Goal: Information Seeking & Learning: Get advice/opinions

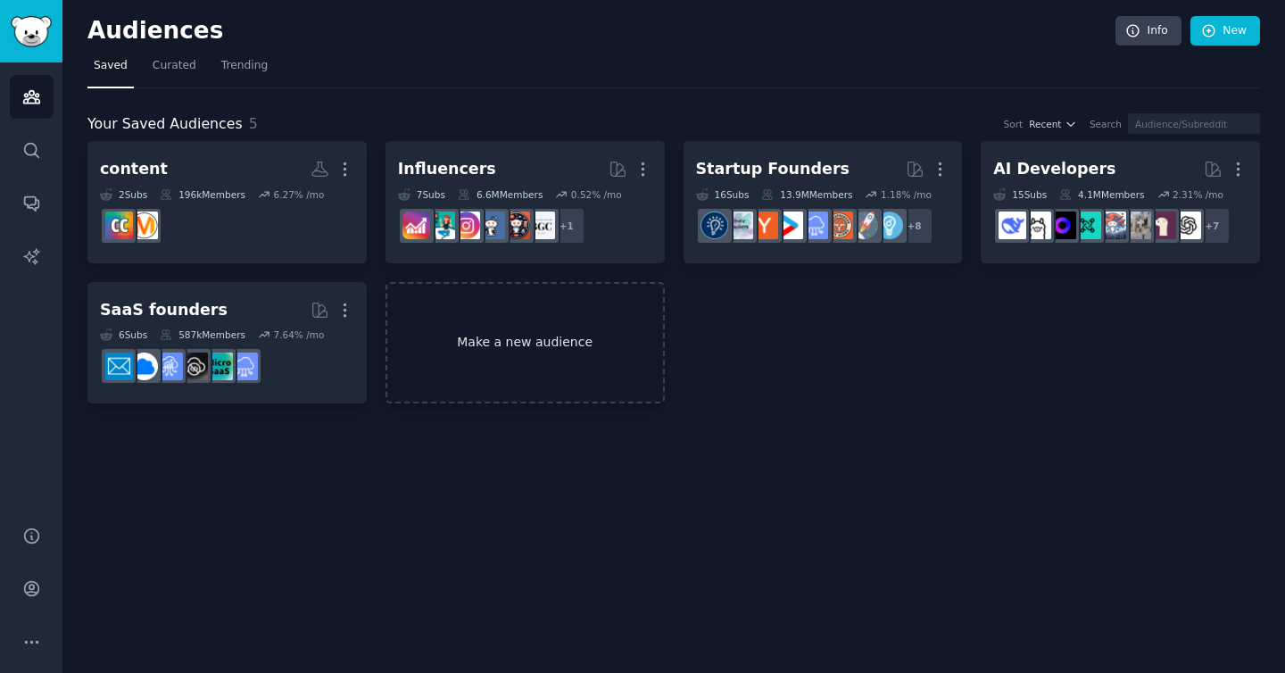
click at [508, 330] on link "Make a new audience" at bounding box center [525, 343] width 279 height 122
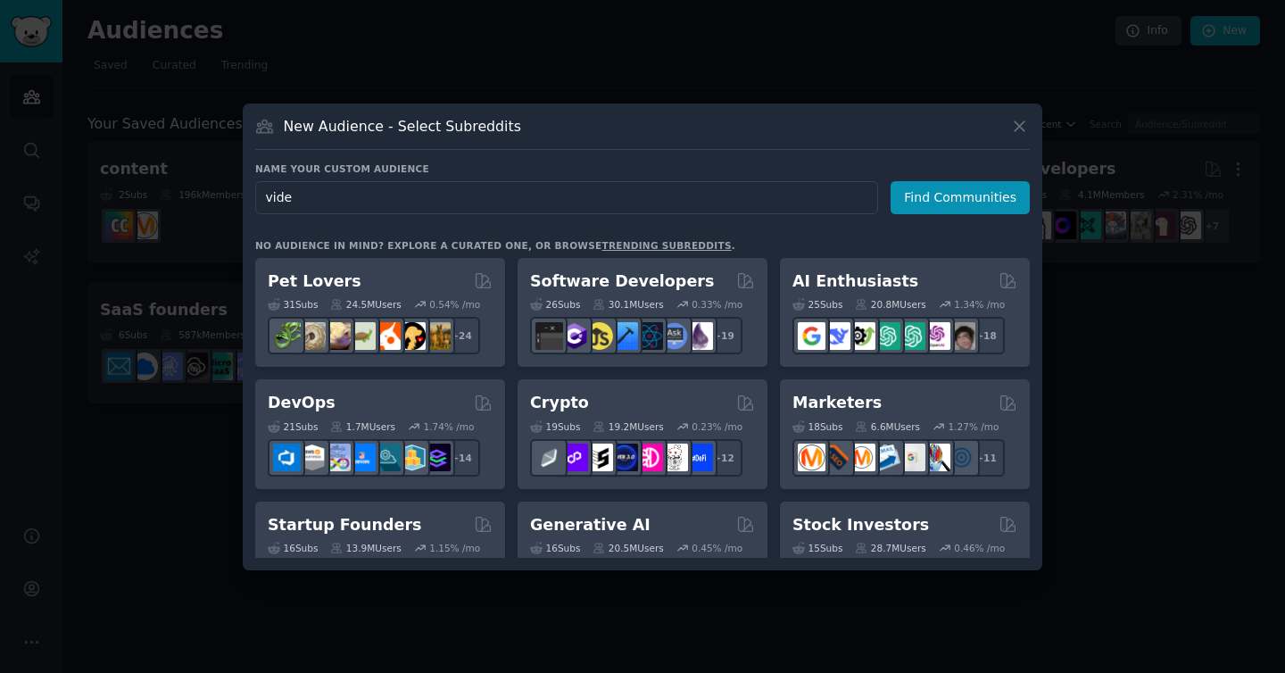
type input "video"
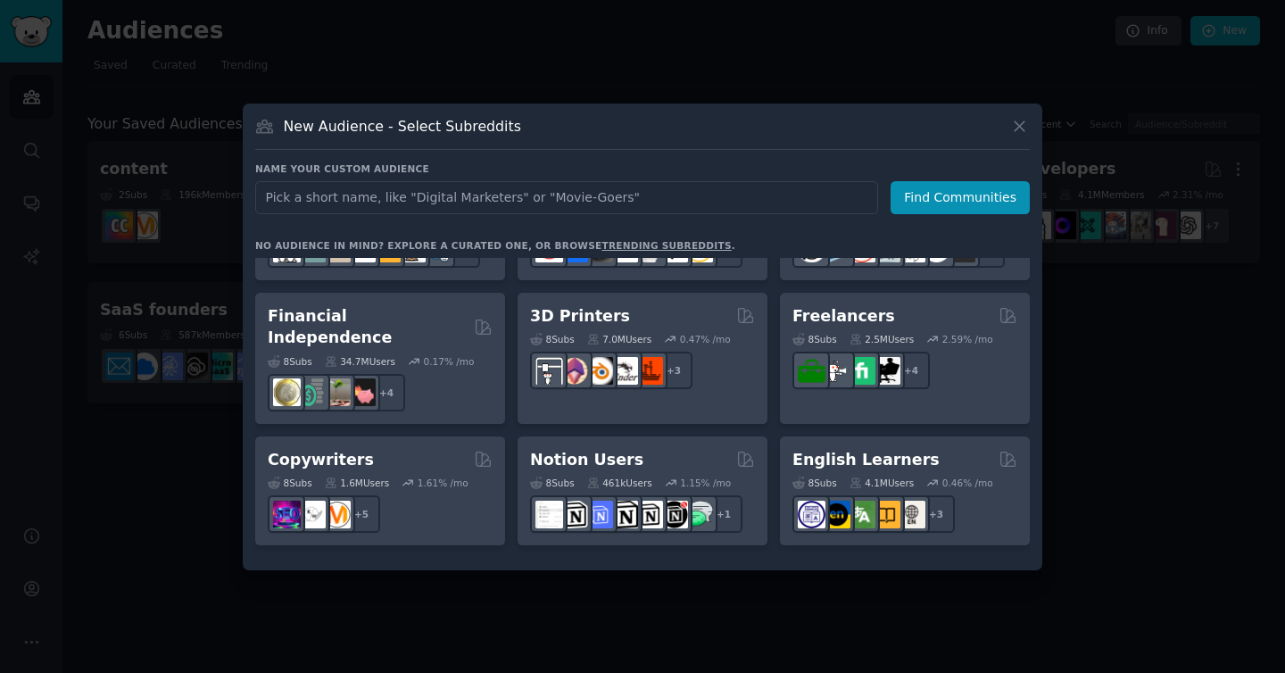
scroll to position [956, 0]
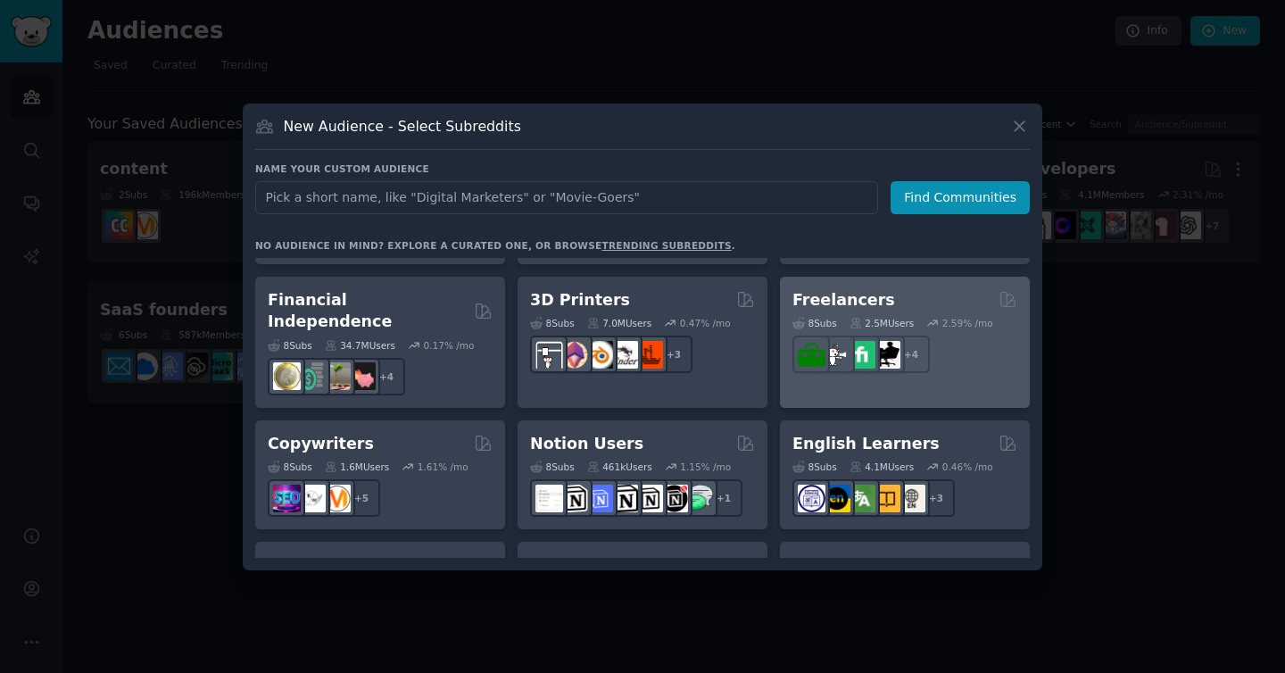
click at [917, 294] on div "Freelancers" at bounding box center [905, 300] width 225 height 22
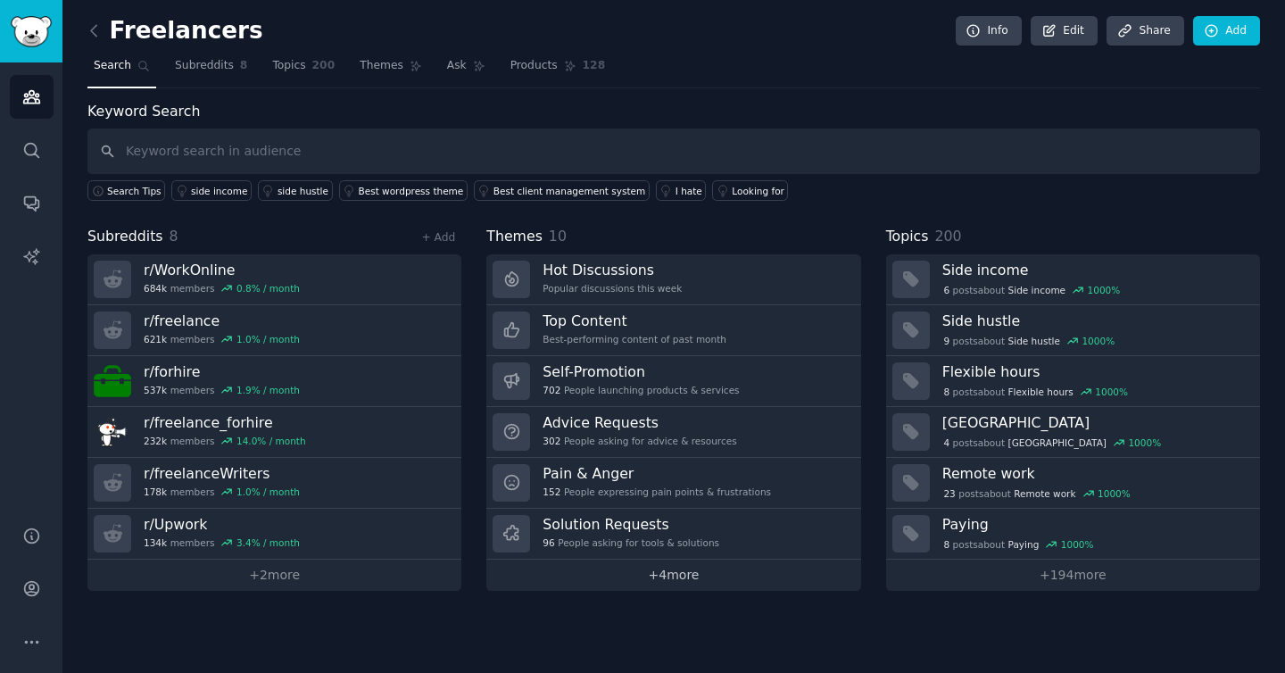
click at [739, 574] on link "+ 4 more" at bounding box center [673, 575] width 374 height 31
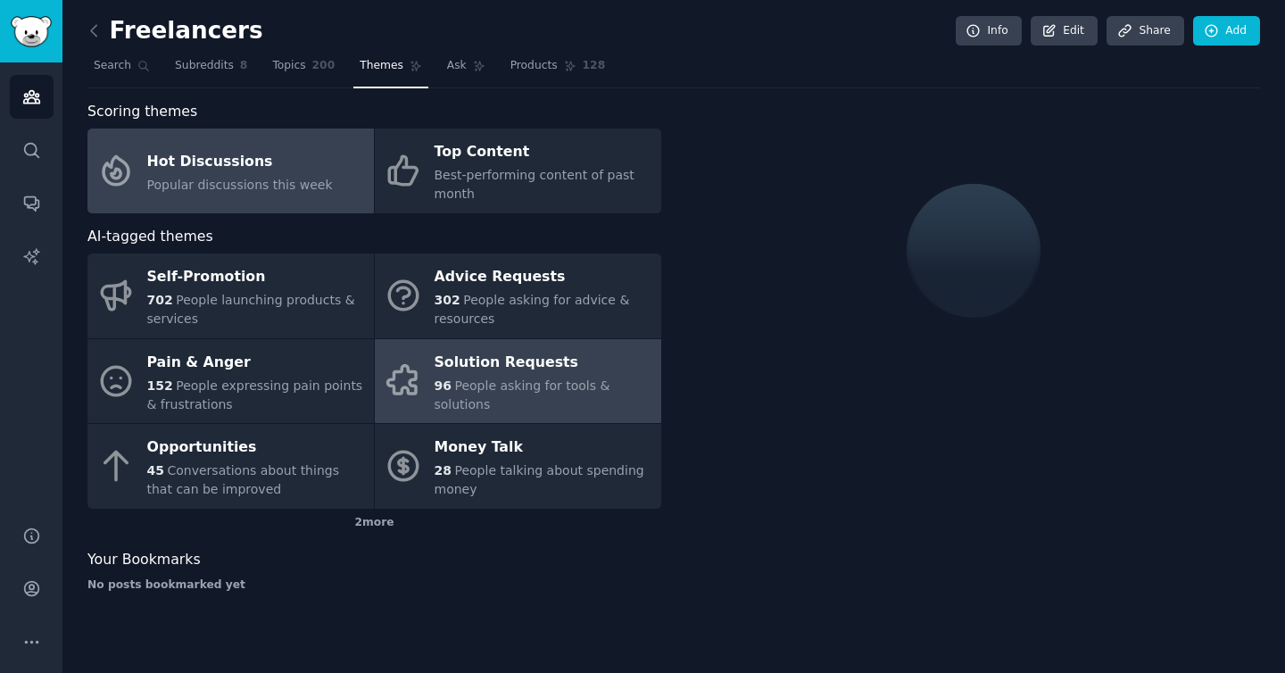
click at [516, 375] on div "Solution Requests" at bounding box center [544, 362] width 218 height 29
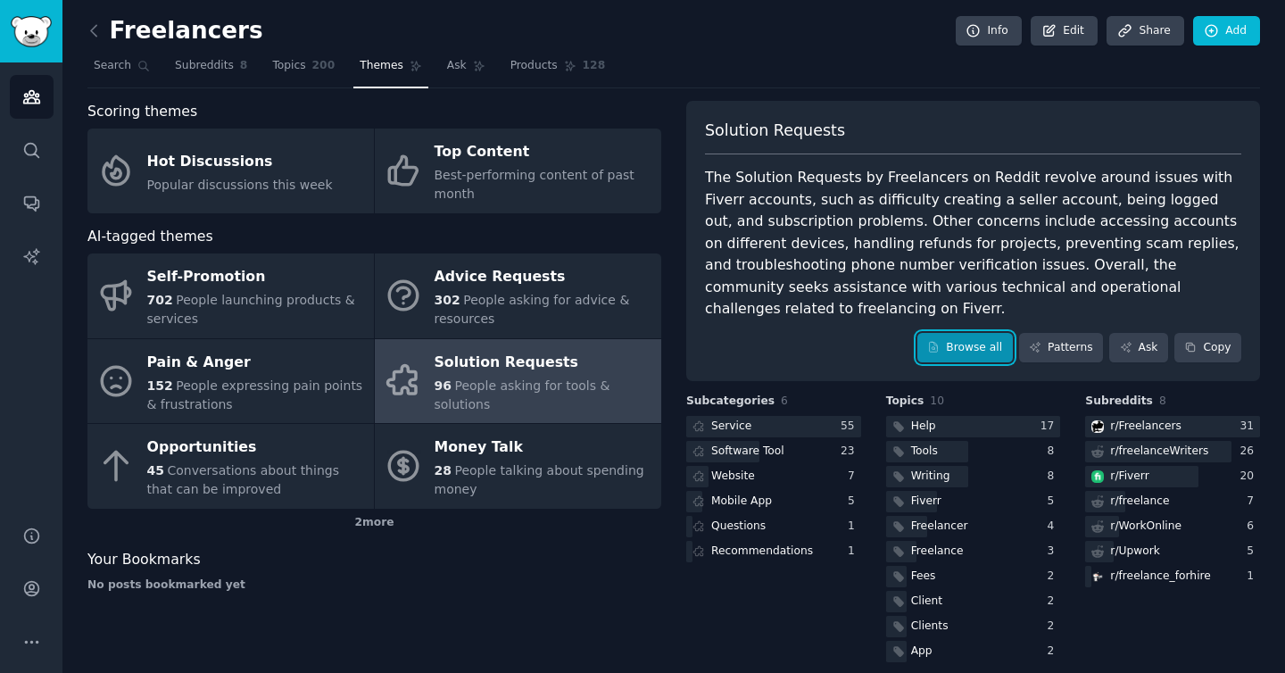
click at [967, 333] on link "Browse all" at bounding box center [965, 348] width 95 height 30
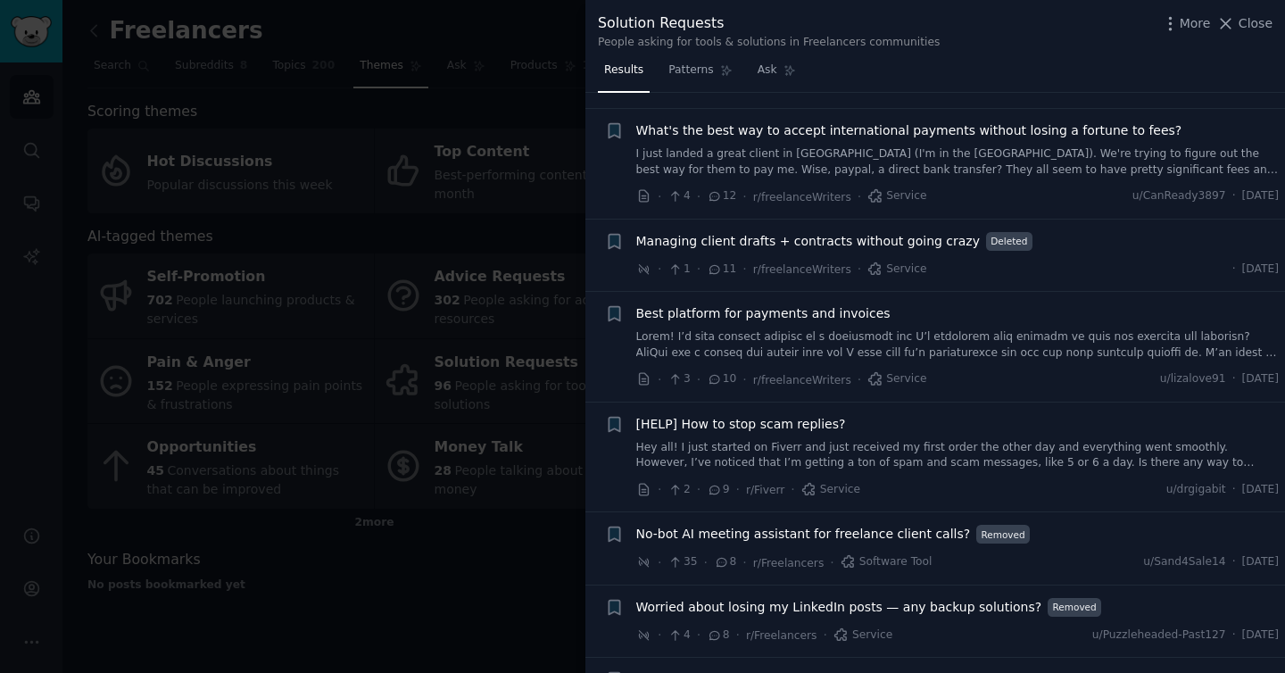
scroll to position [2210, 0]
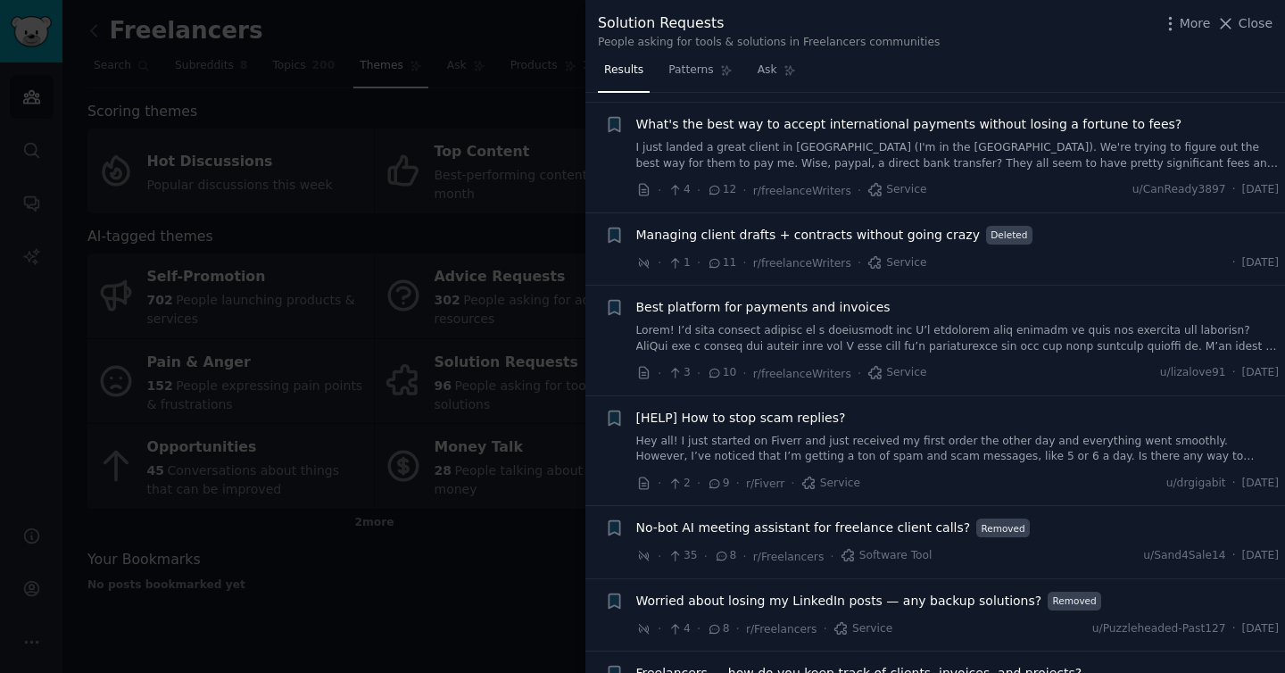
click at [469, 547] on div at bounding box center [642, 336] width 1285 height 673
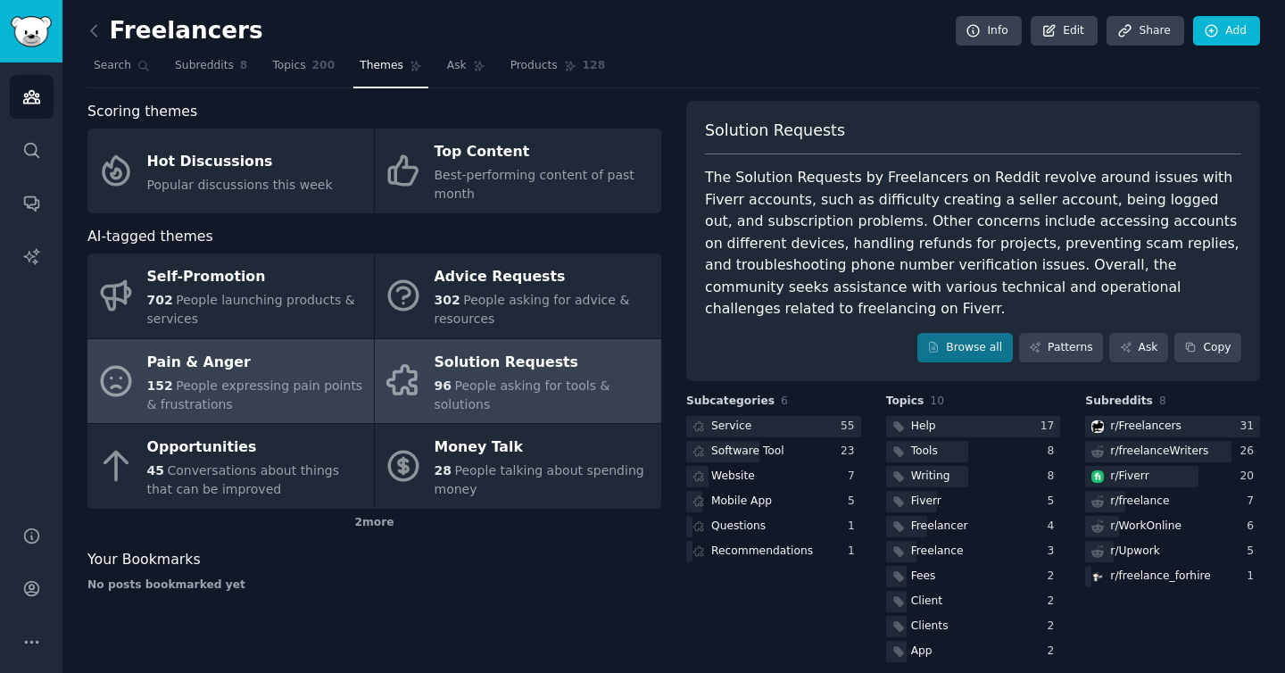
click at [260, 386] on span "People expressing pain points & frustrations" at bounding box center [255, 394] width 216 height 33
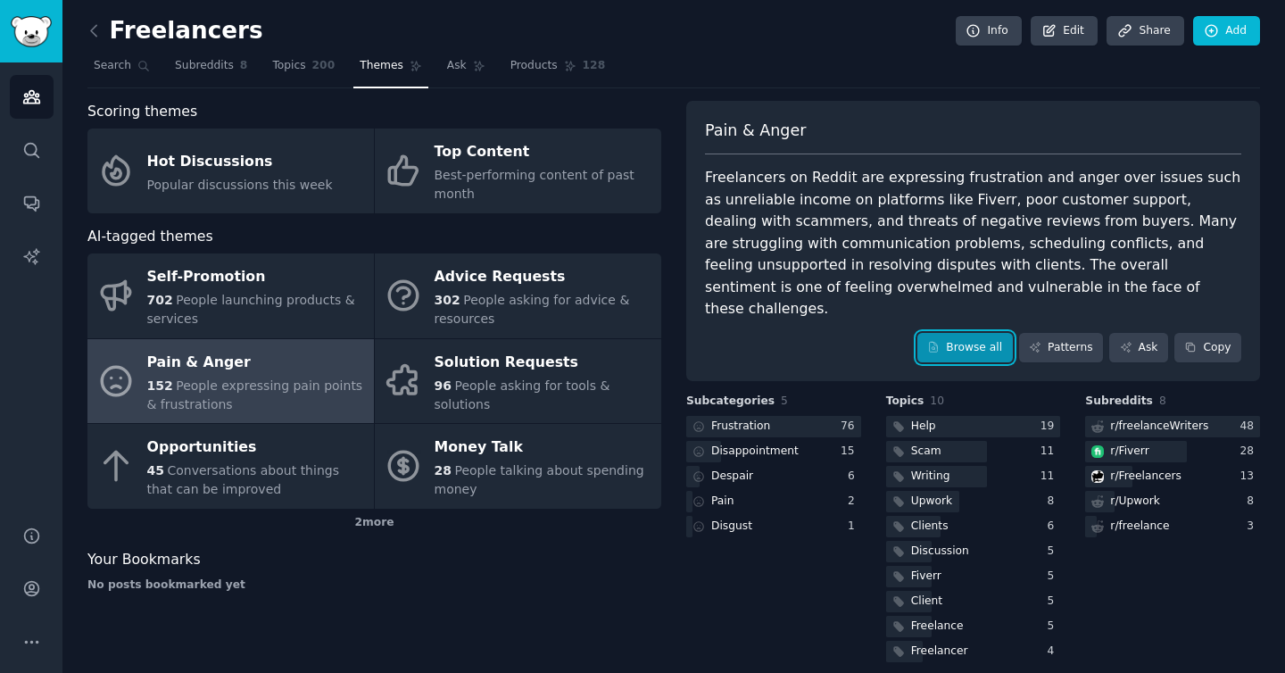
click at [988, 333] on link "Browse all" at bounding box center [965, 348] width 95 height 30
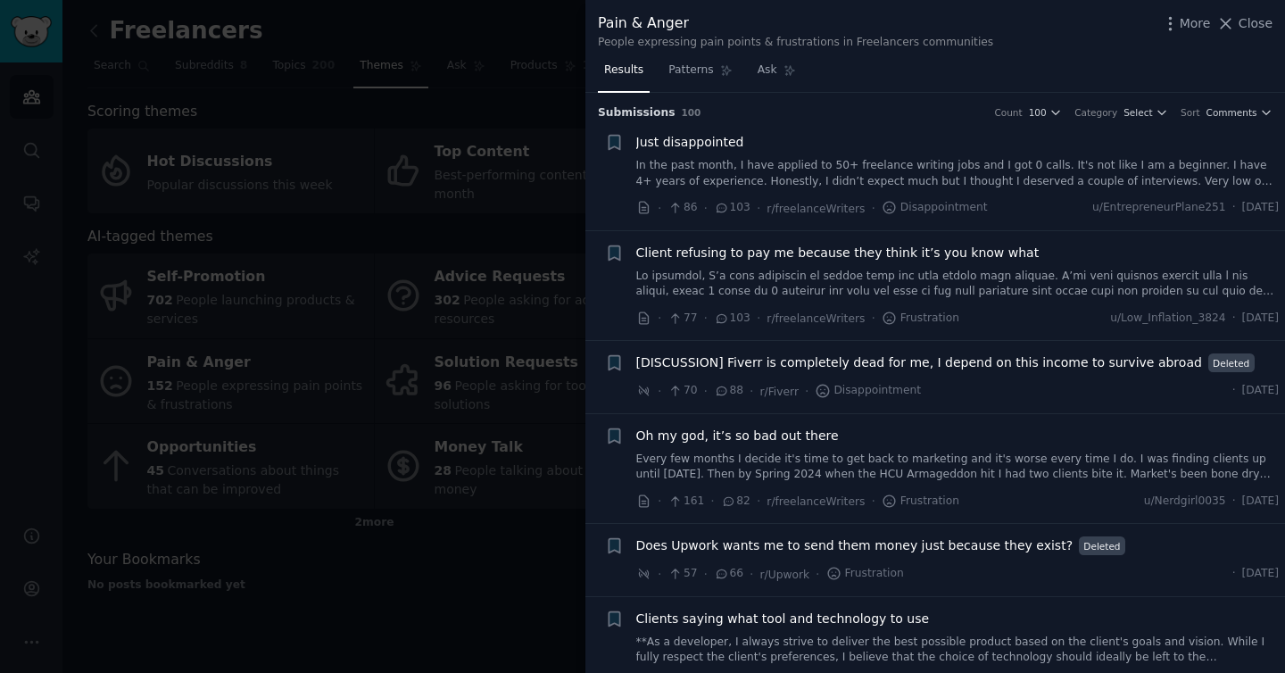
click at [293, 533] on div at bounding box center [642, 336] width 1285 height 673
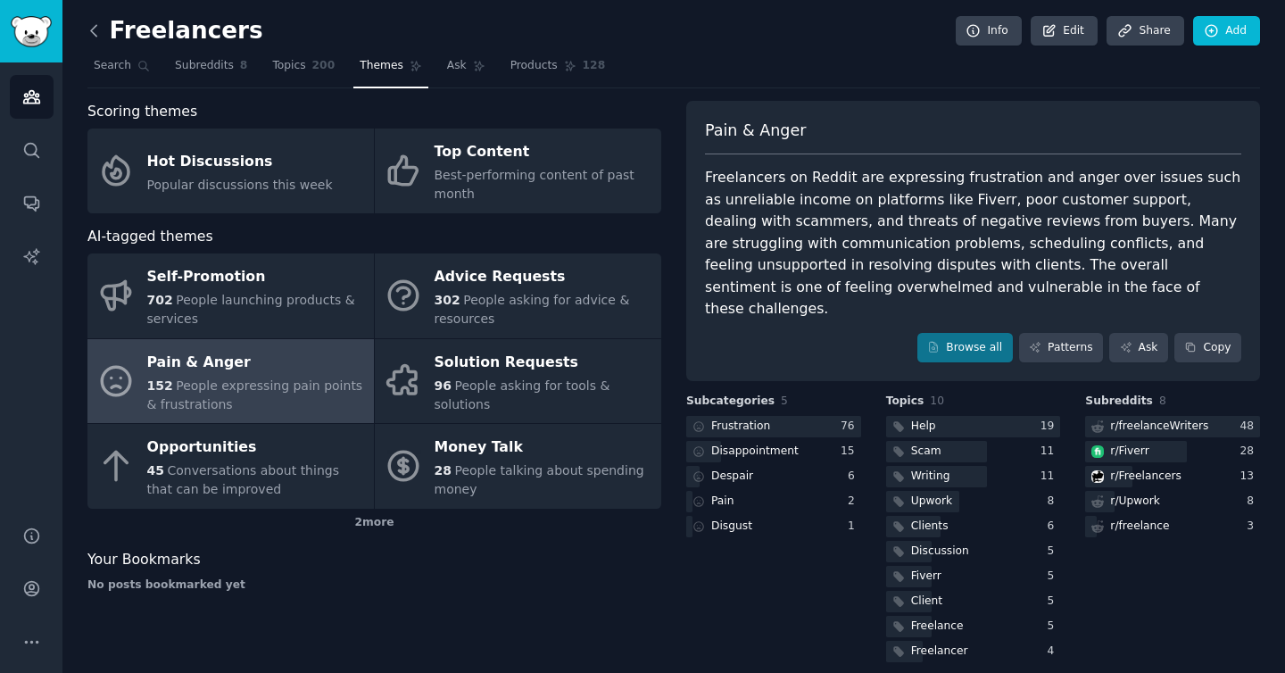
click at [89, 29] on icon at bounding box center [94, 30] width 19 height 19
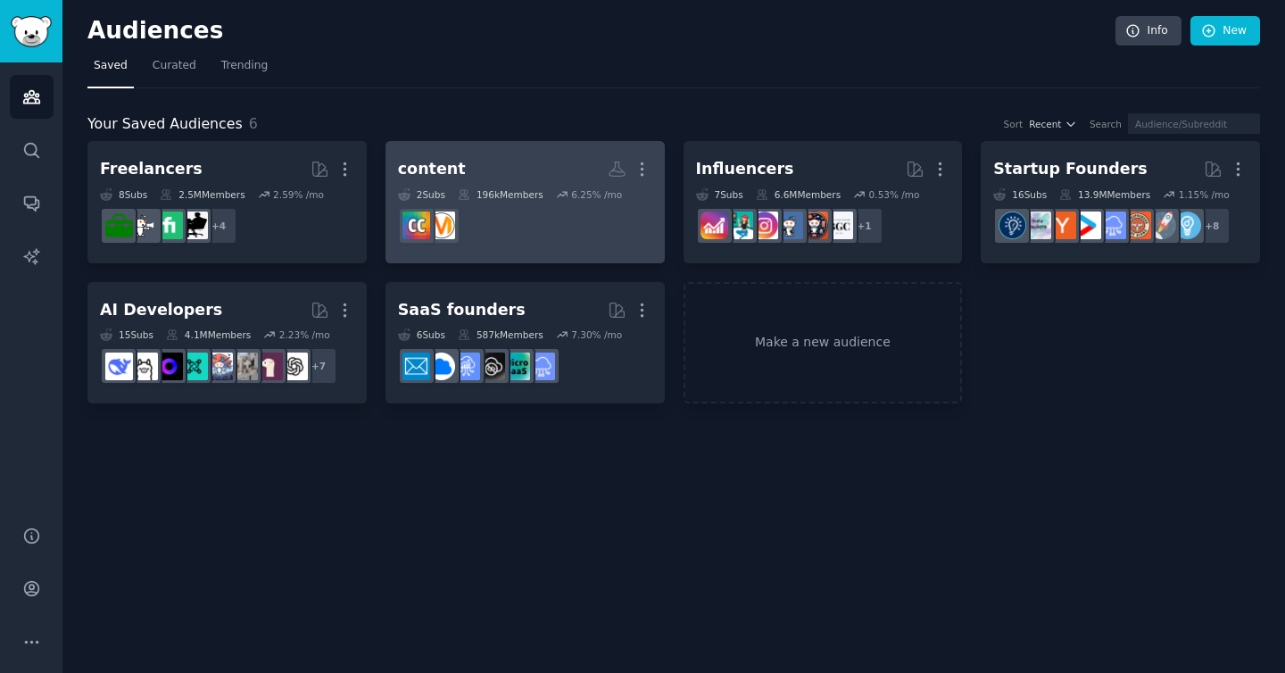
click at [546, 233] on dd "r/ContentCreators" at bounding box center [525, 226] width 254 height 50
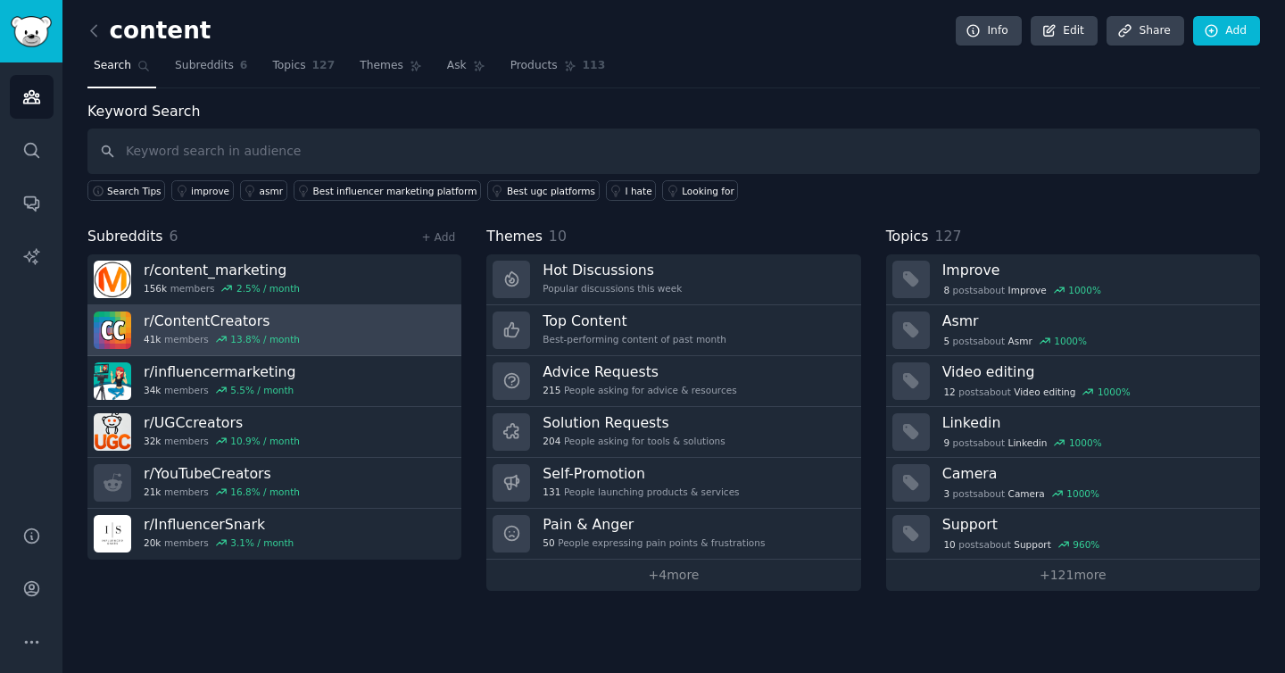
click at [378, 326] on link "r/ ContentCreators 41k members 13.8 % / month" at bounding box center [274, 330] width 374 height 51
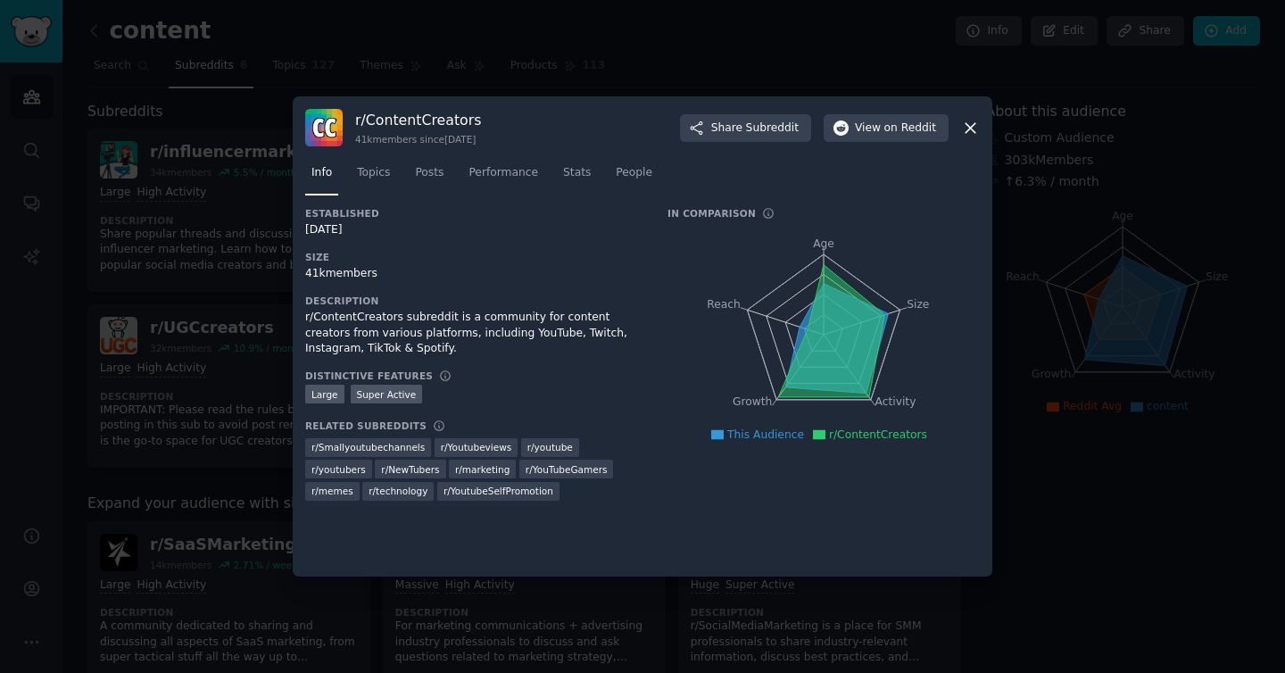
click at [966, 133] on icon at bounding box center [970, 128] width 19 height 19
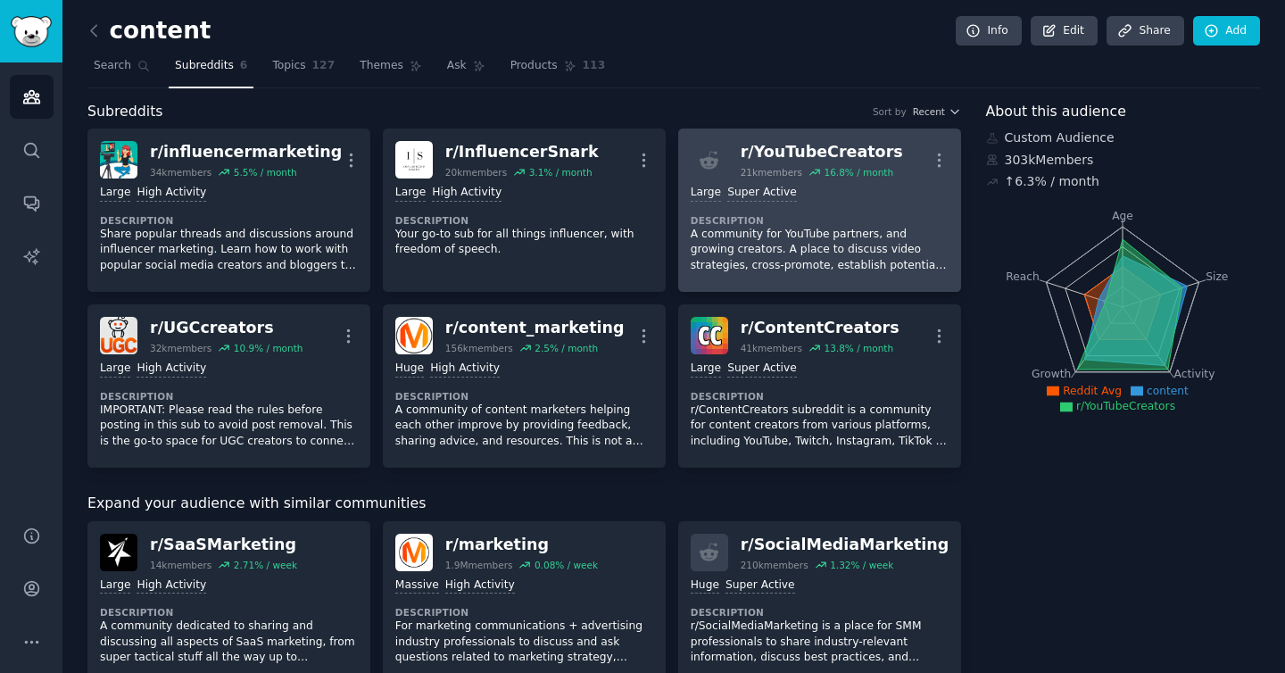
click at [792, 235] on p "A community for YouTube partners, and growing creators. A place to discuss vide…" at bounding box center [820, 250] width 258 height 47
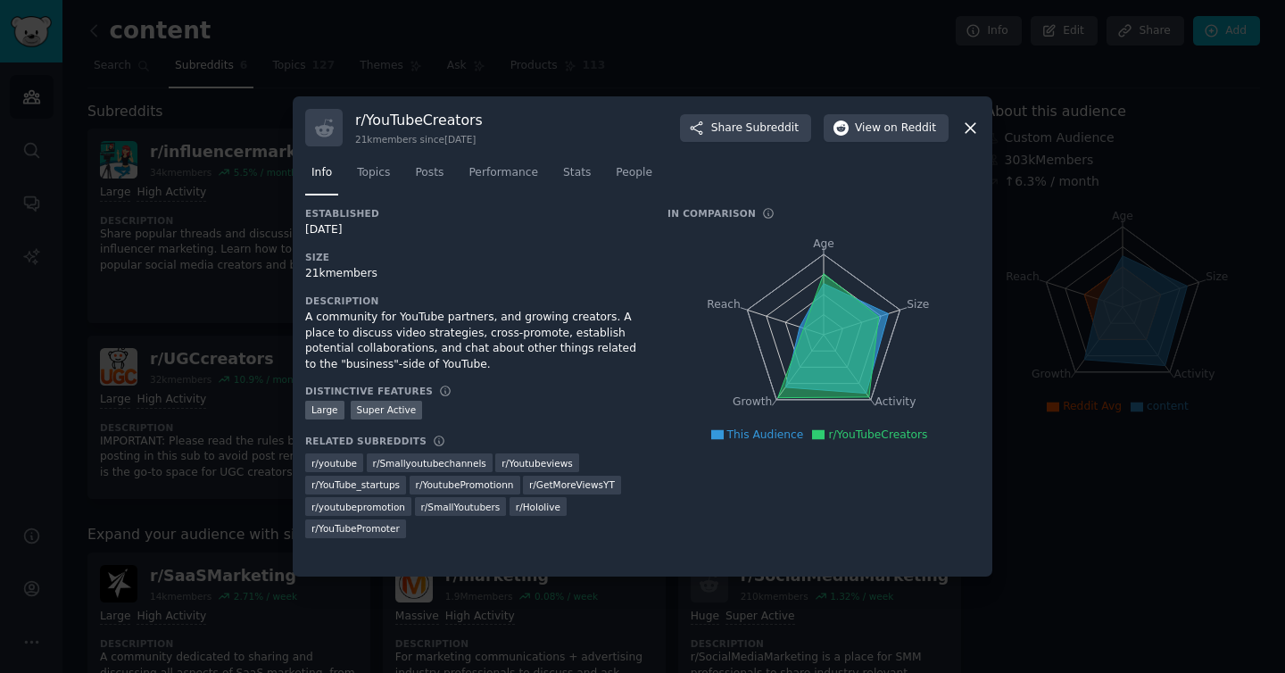
click at [116, 57] on div at bounding box center [642, 336] width 1285 height 673
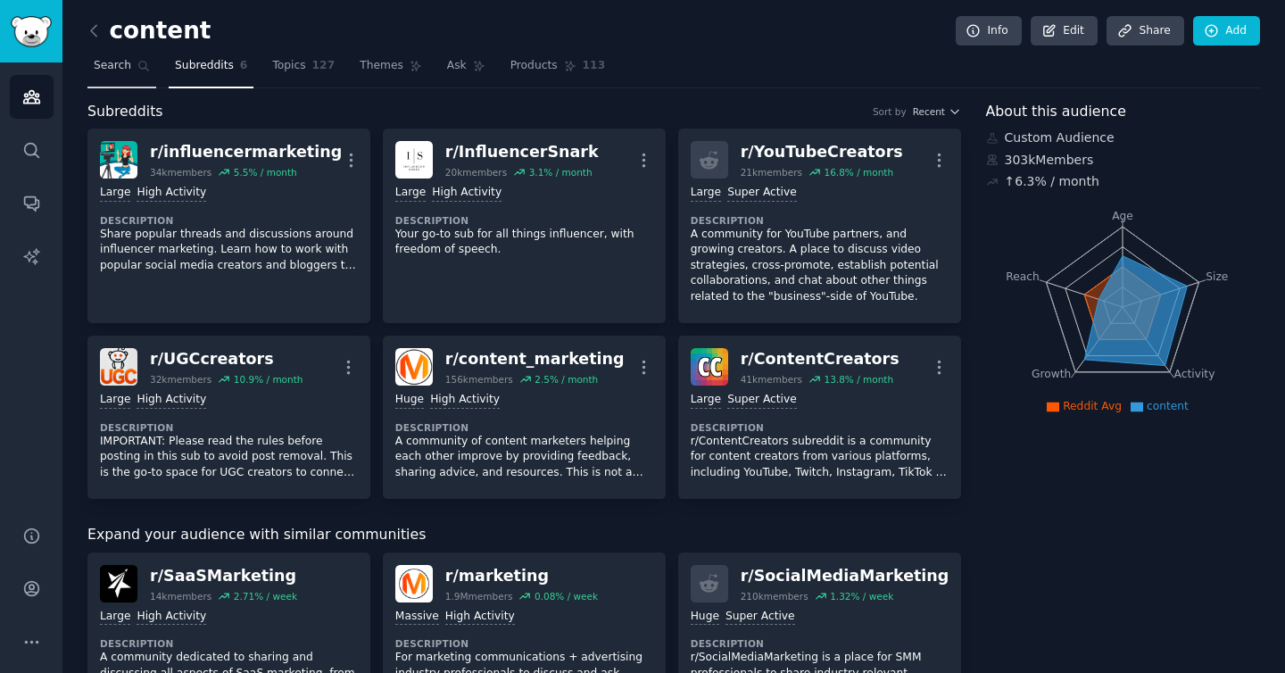
click at [109, 58] on span "Search" at bounding box center [112, 66] width 37 height 16
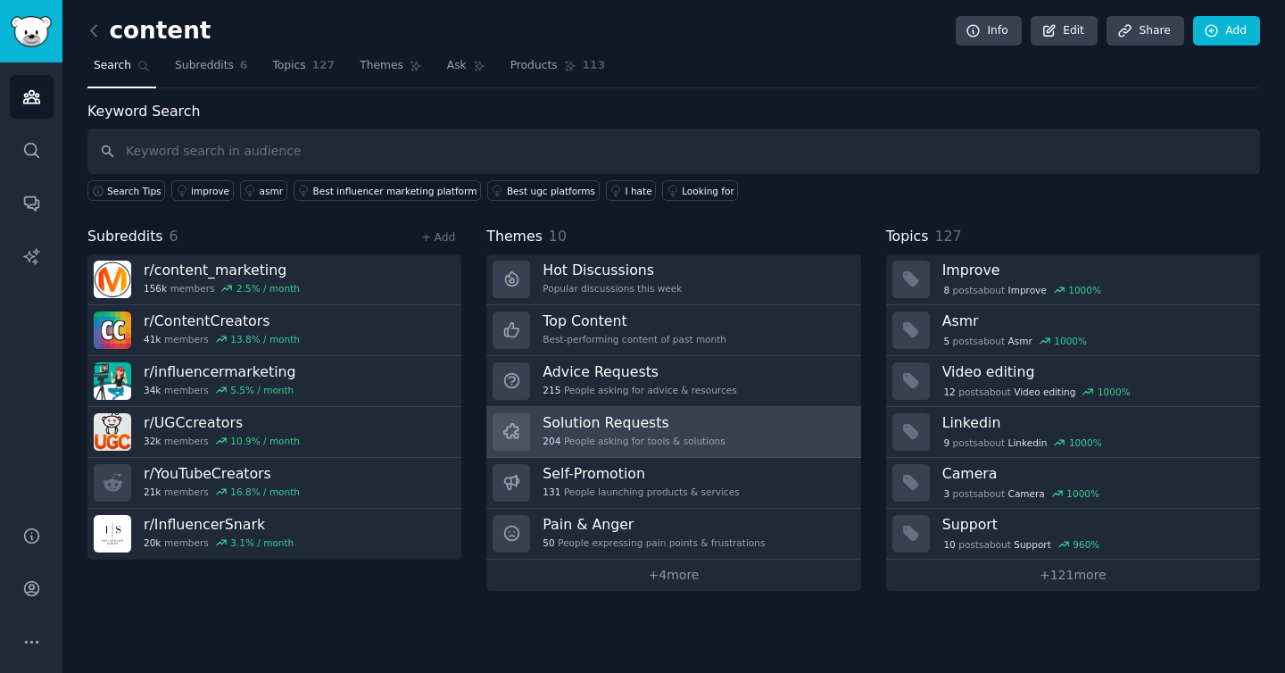
click at [792, 444] on link "Solution Requests 204 People asking for tools & solutions" at bounding box center [673, 432] width 374 height 51
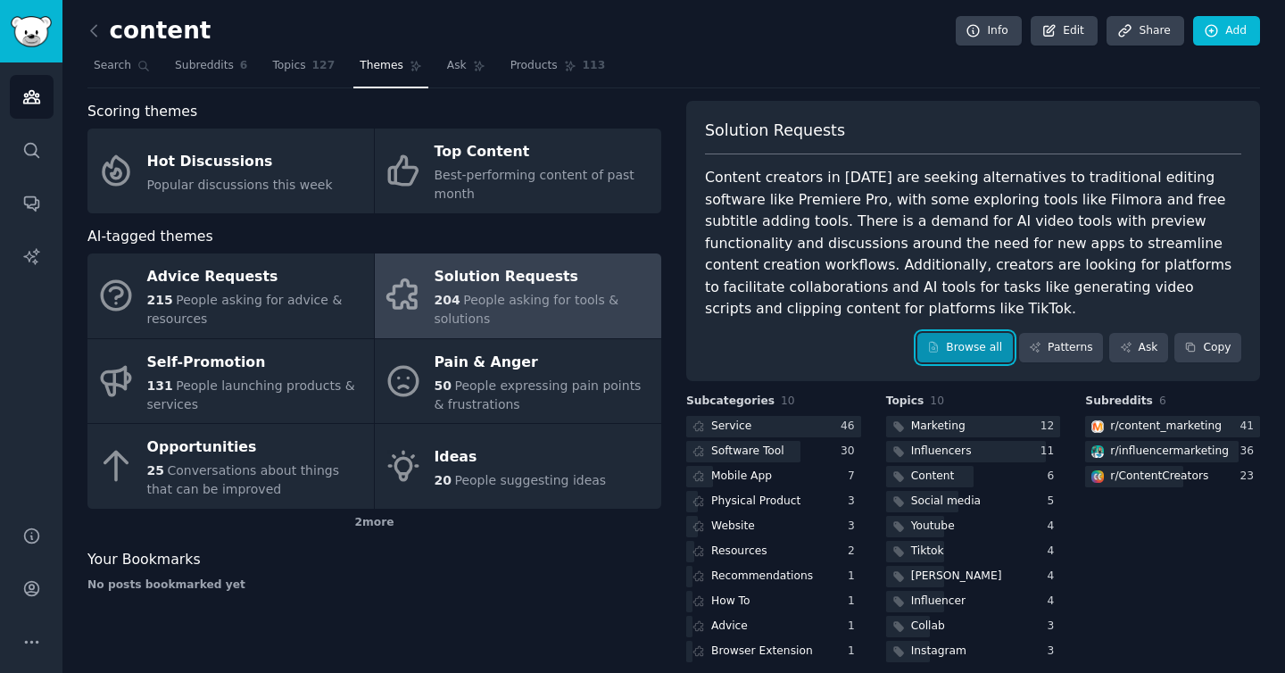
click at [942, 343] on link "Browse all" at bounding box center [965, 348] width 95 height 30
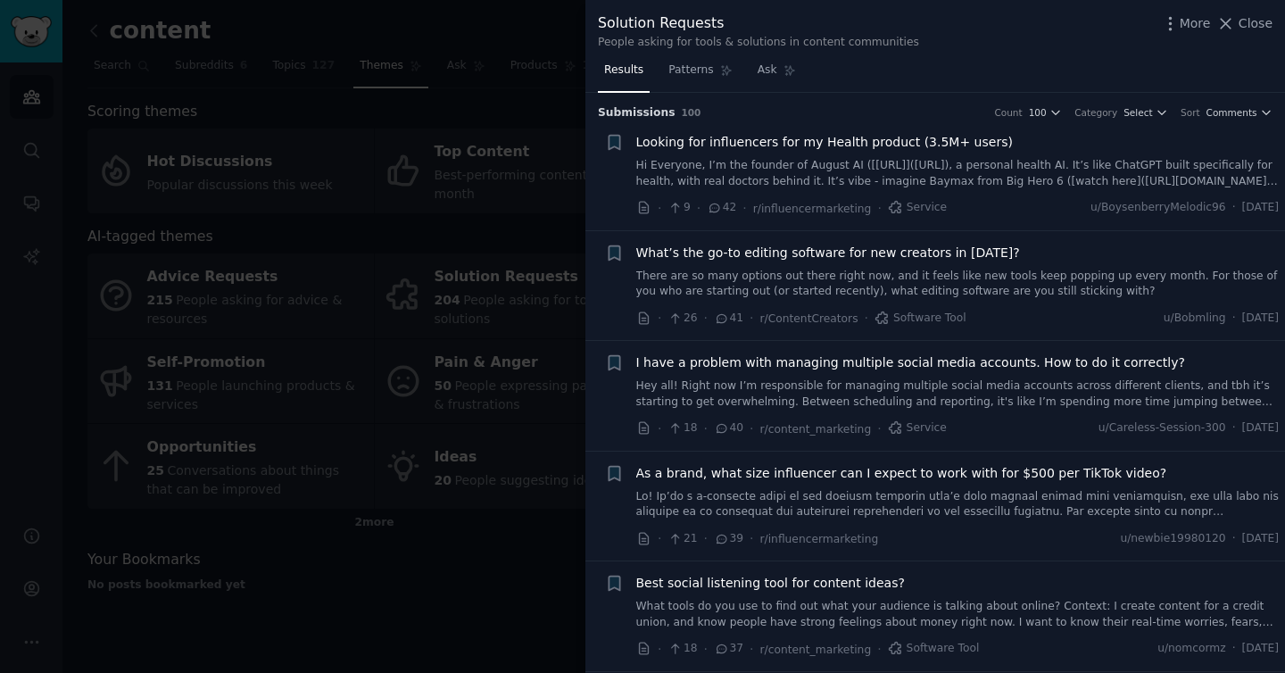
scroll to position [10, 0]
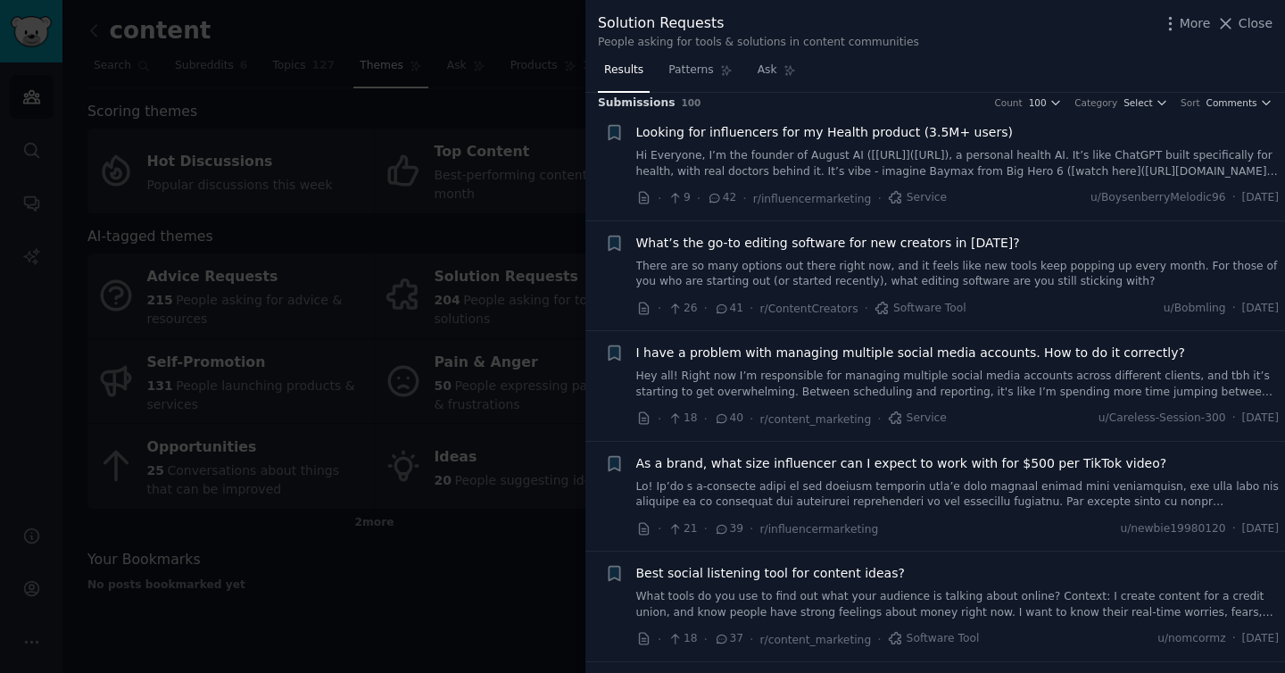
click at [1013, 260] on link "There are so many options out there right now, and it feels like new tools keep…" at bounding box center [958, 274] width 644 height 31
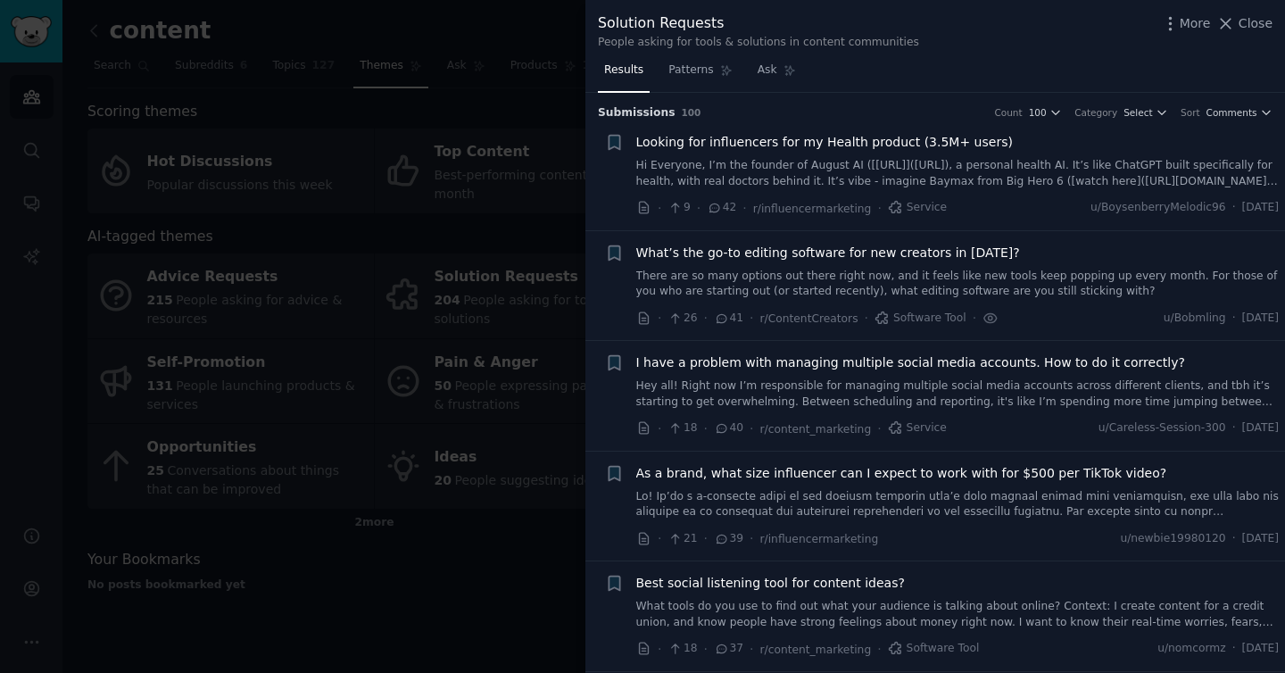
click at [893, 258] on span "What’s the go-to editing software for new creators in [DATE]?" at bounding box center [828, 253] width 384 height 19
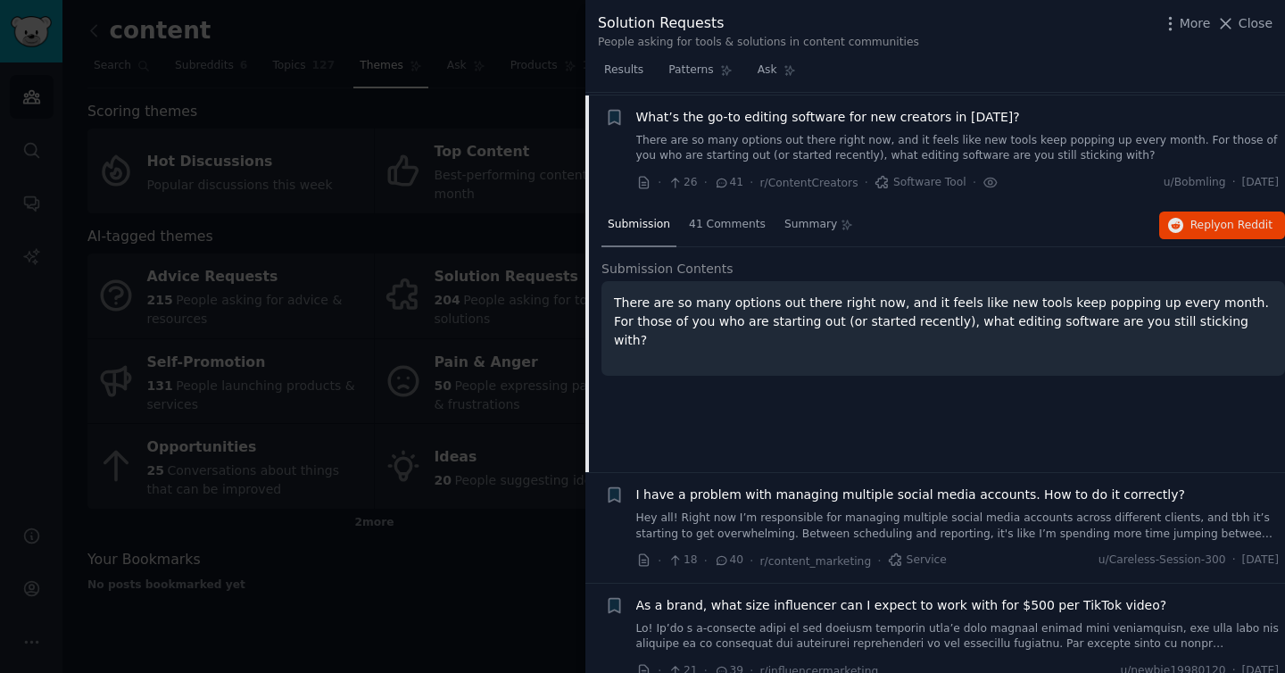
scroll to position [138, 0]
click at [728, 235] on div "41 Comments" at bounding box center [727, 223] width 89 height 43
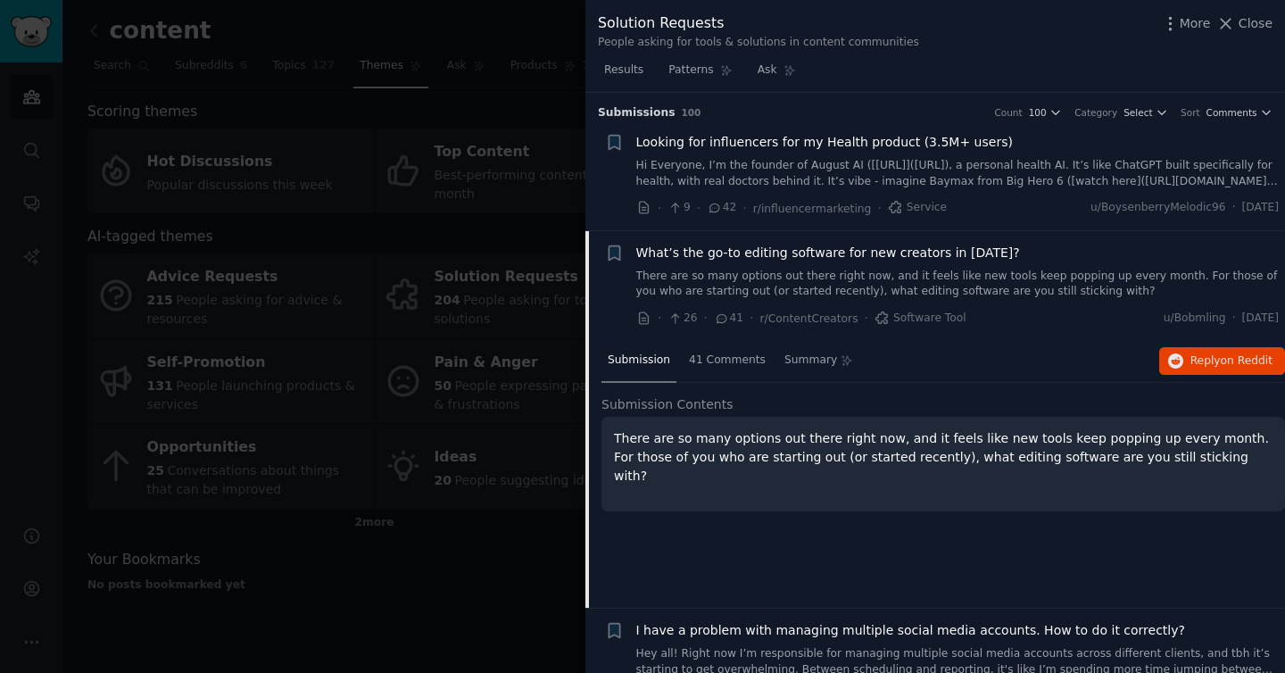
scroll to position [1, 0]
